Goal: Find specific page/section: Find specific page/section

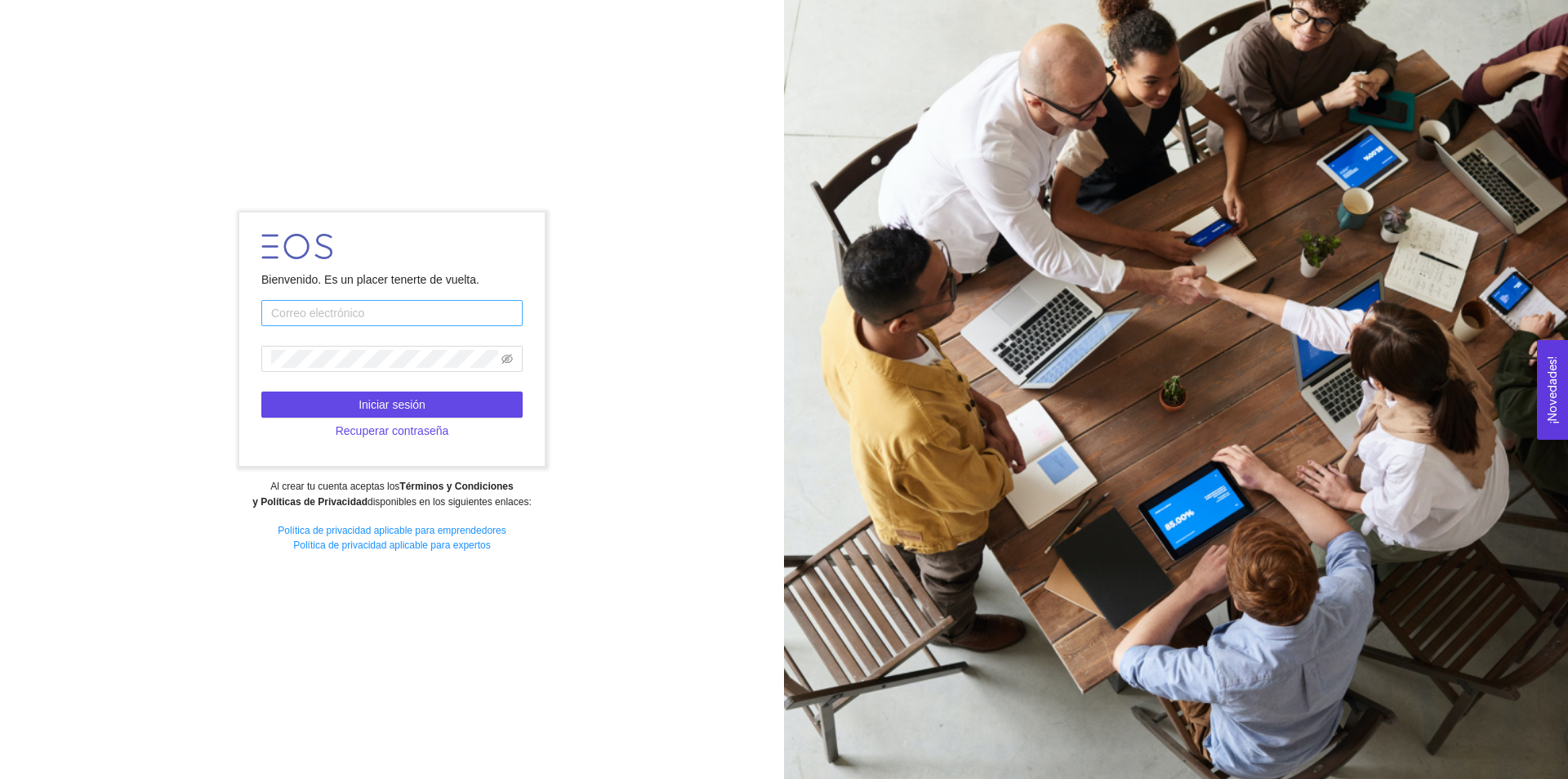
click at [364, 314] on input "text" at bounding box center [392, 313] width 261 height 26
type input "[PERSON_NAME][DOMAIN_NAME][EMAIL_ADDRESS][DOMAIN_NAME]"
click at [459, 409] on button "Iniciar sesión" at bounding box center [392, 405] width 261 height 26
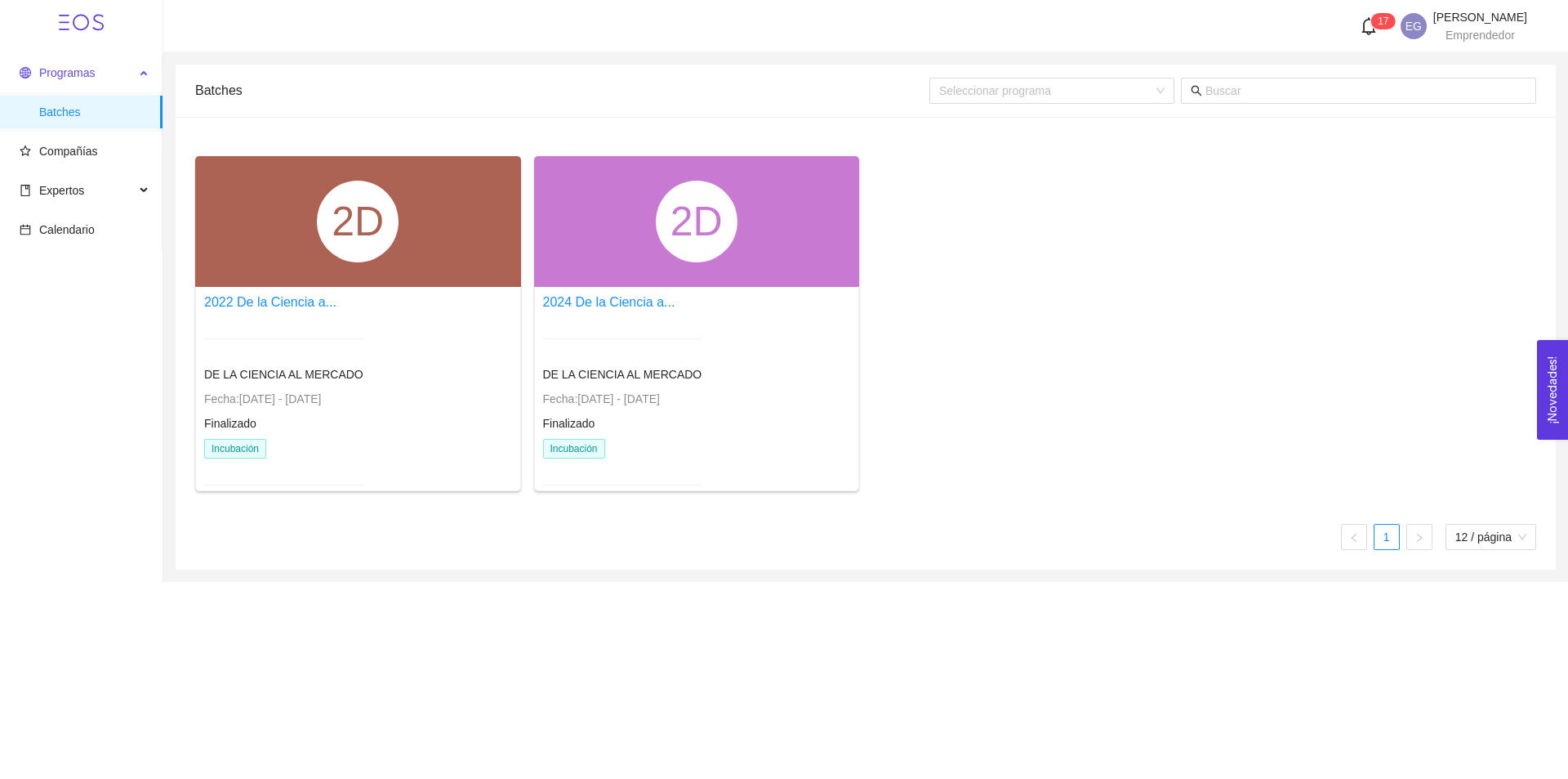
click at [72, 74] on span "Programas" at bounding box center [67, 73] width 56 height 13
click at [84, 68] on span "Programas" at bounding box center [67, 73] width 56 height 13
click at [72, 148] on span "Compañías" at bounding box center [68, 150] width 59 height 13
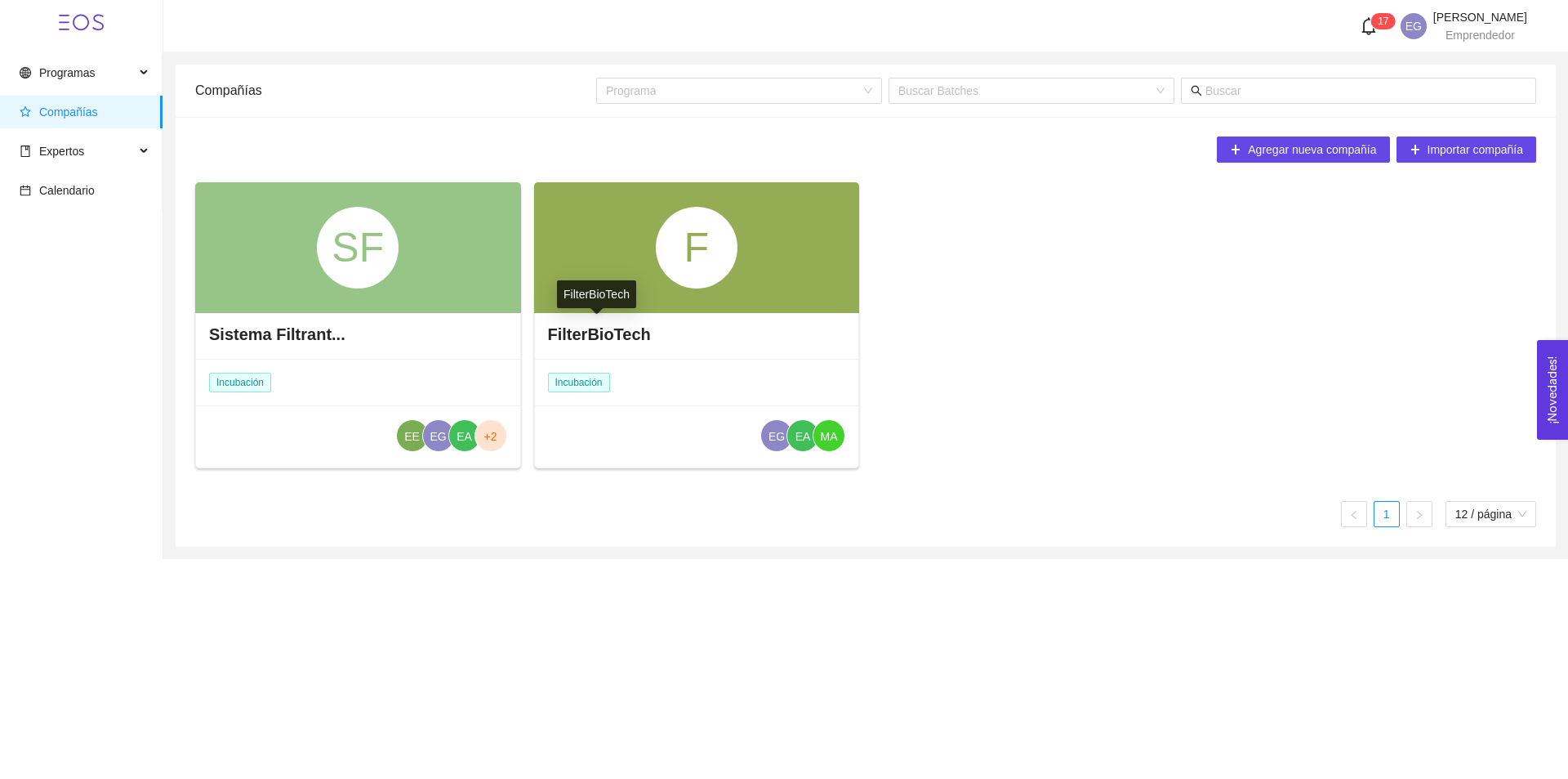
click at [595, 339] on h4 "FilterBioTech" at bounding box center [600, 334] width 103 height 23
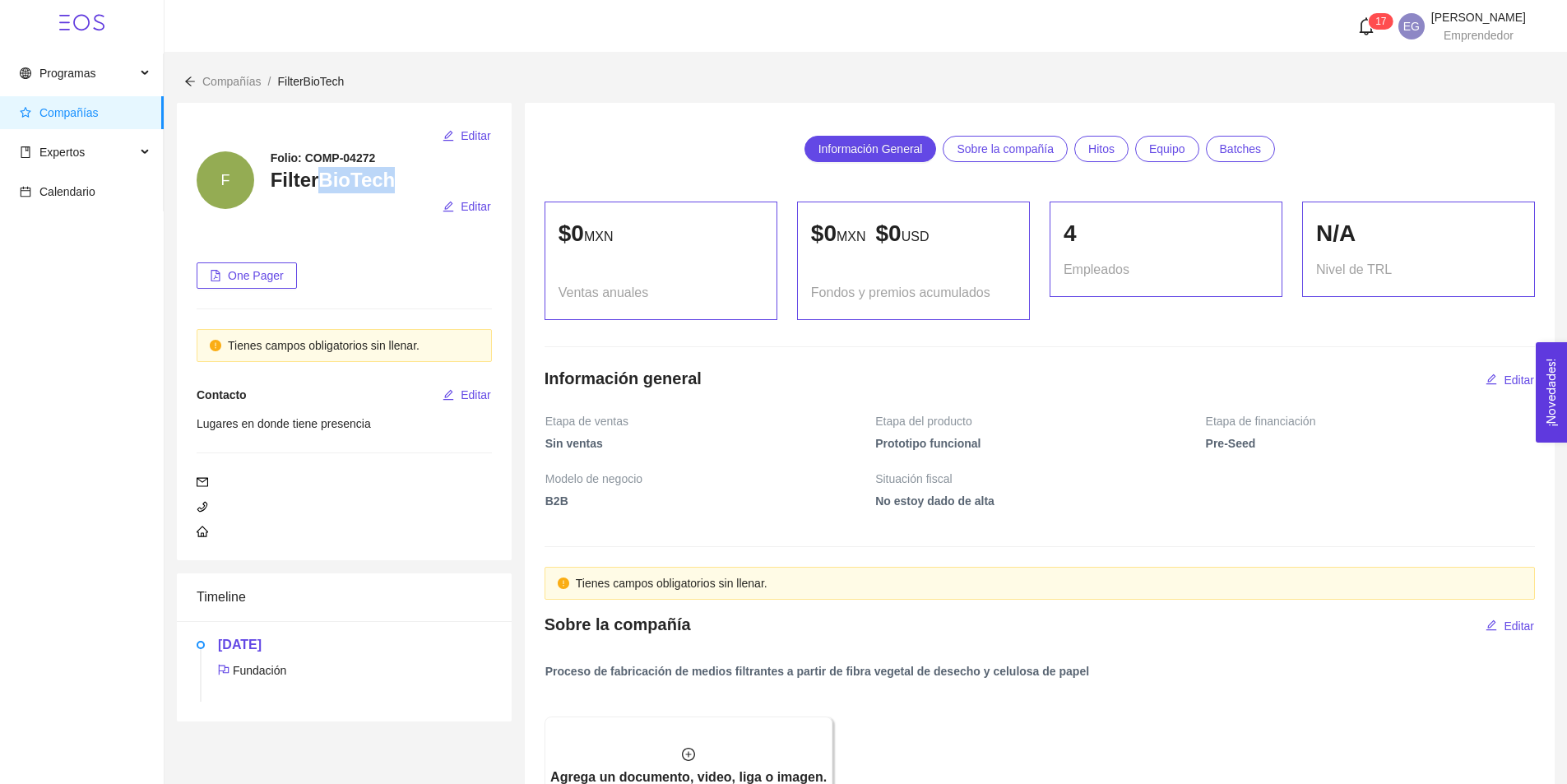
drag, startPoint x: 316, startPoint y: 182, endPoint x: 387, endPoint y: 186, distance: 71.1
click at [387, 186] on h3 "FilterBioTech" at bounding box center [380, 180] width 221 height 26
click at [399, 186] on h3 "FilterBioTech" at bounding box center [380, 180] width 221 height 26
drag, startPoint x: 398, startPoint y: 182, endPoint x: 257, endPoint y: 182, distance: 141.0
click at [257, 182] on div "F Editar Folio: COMP-04272 FilterBioTech Editar" at bounding box center [343, 180] width 295 height 115
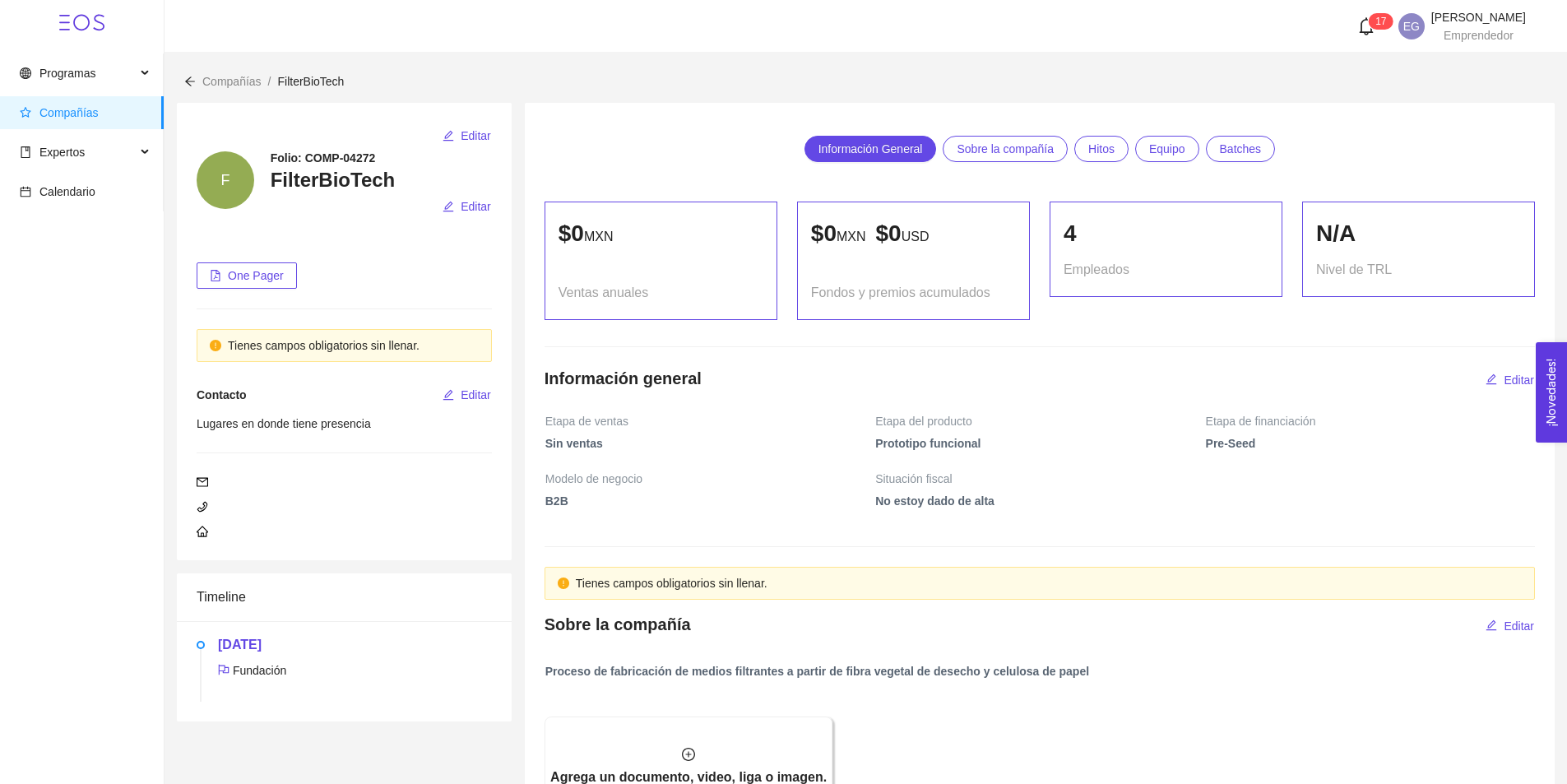
click at [416, 230] on div at bounding box center [380, 229] width 221 height 18
drag, startPoint x: 271, startPoint y: 180, endPoint x: 316, endPoint y: 189, distance: 45.9
click at [316, 189] on h3 "FilterBioTech" at bounding box center [380, 180] width 221 height 26
drag, startPoint x: 331, startPoint y: 185, endPoint x: 398, endPoint y: 192, distance: 67.4
click at [398, 192] on h3 "FilterBioTech" at bounding box center [380, 180] width 221 height 26
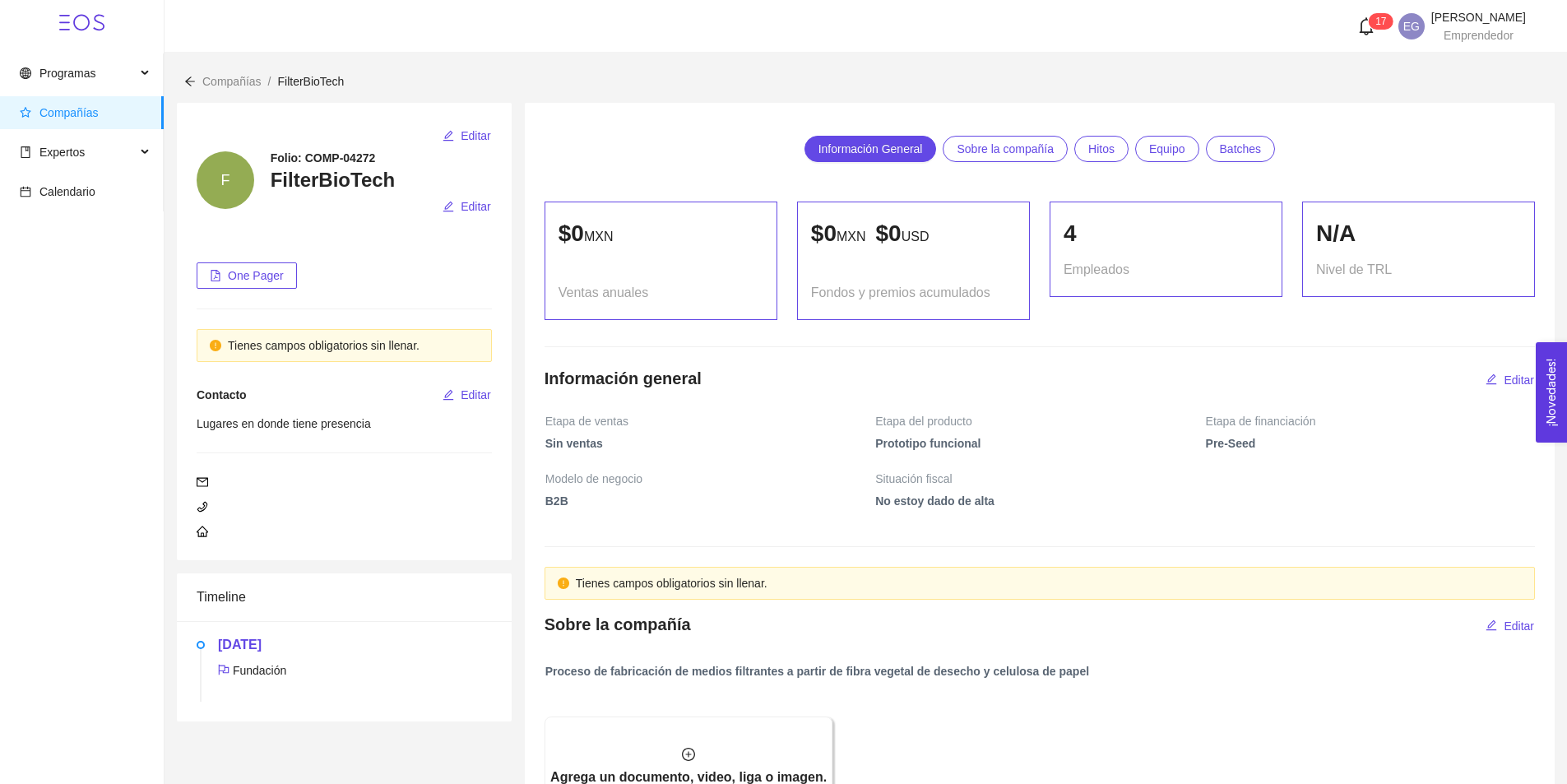
drag, startPoint x: 408, startPoint y: 201, endPoint x: 396, endPoint y: 401, distance: 200.4
click at [408, 202] on div "Editar" at bounding box center [380, 207] width 221 height 26
click at [135, 152] on span "Expertos" at bounding box center [77, 151] width 116 height 33
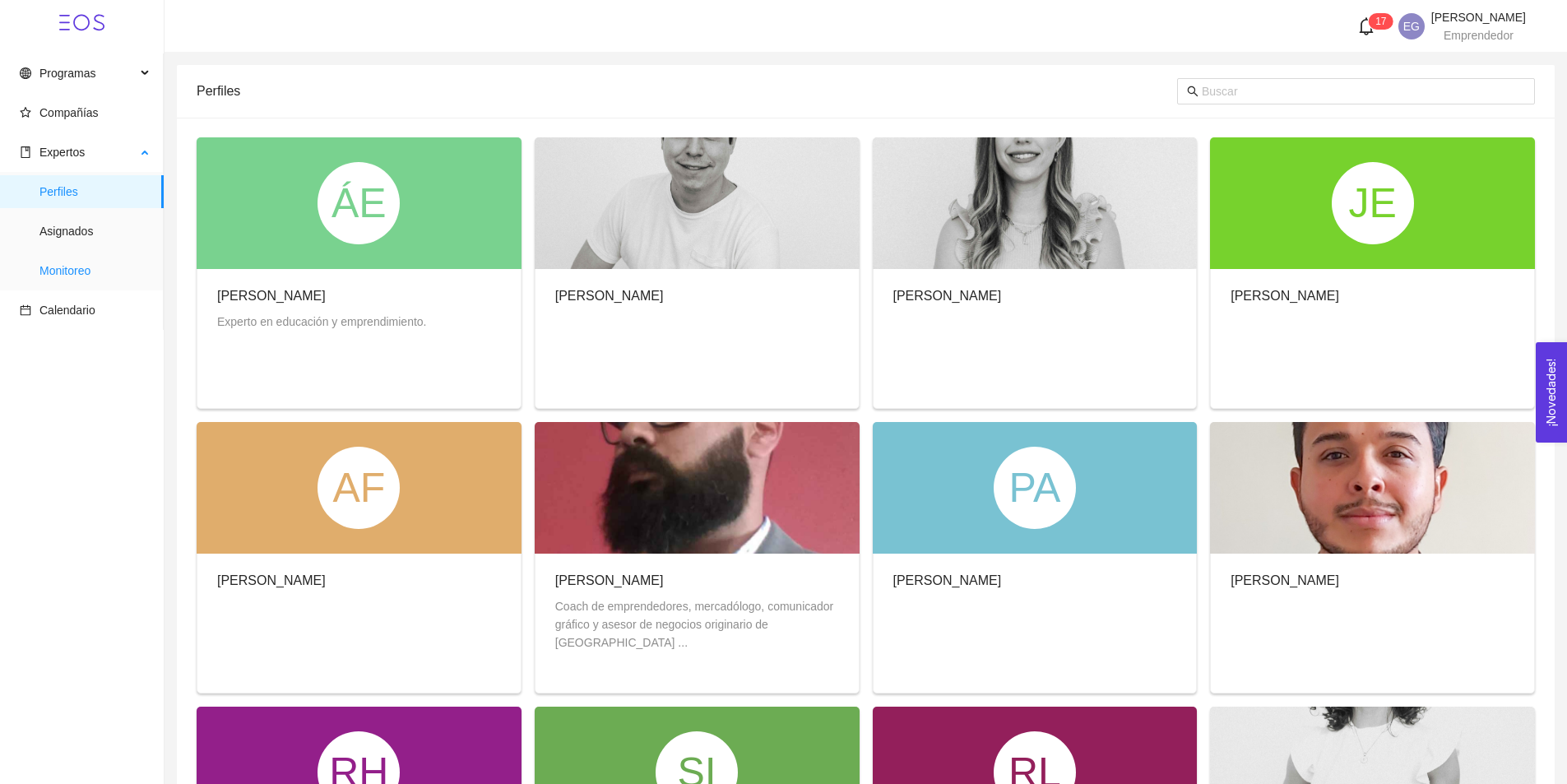
click at [85, 267] on span "Monitoreo" at bounding box center [95, 270] width 111 height 33
